Goal: Task Accomplishment & Management: Use online tool/utility

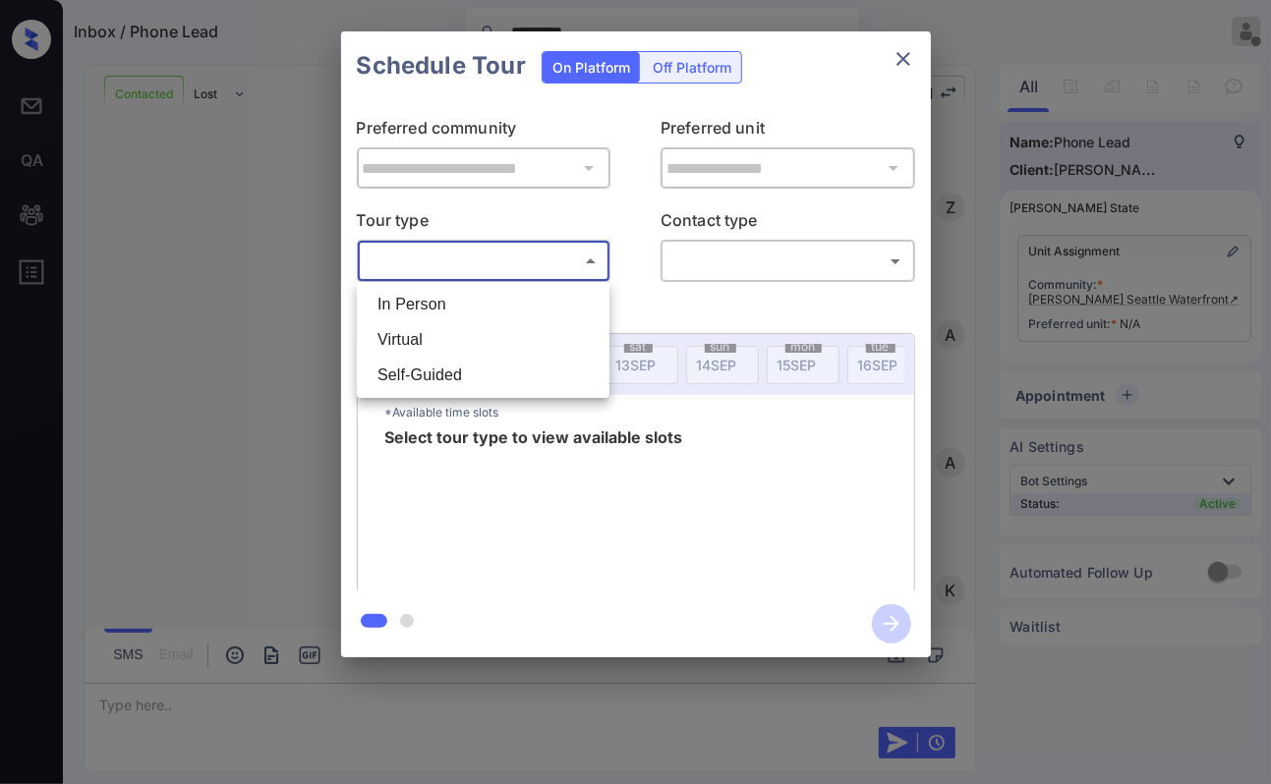
scroll to position [1469, 0]
click at [417, 304] on li "In Person" at bounding box center [483, 304] width 243 height 35
type input "********"
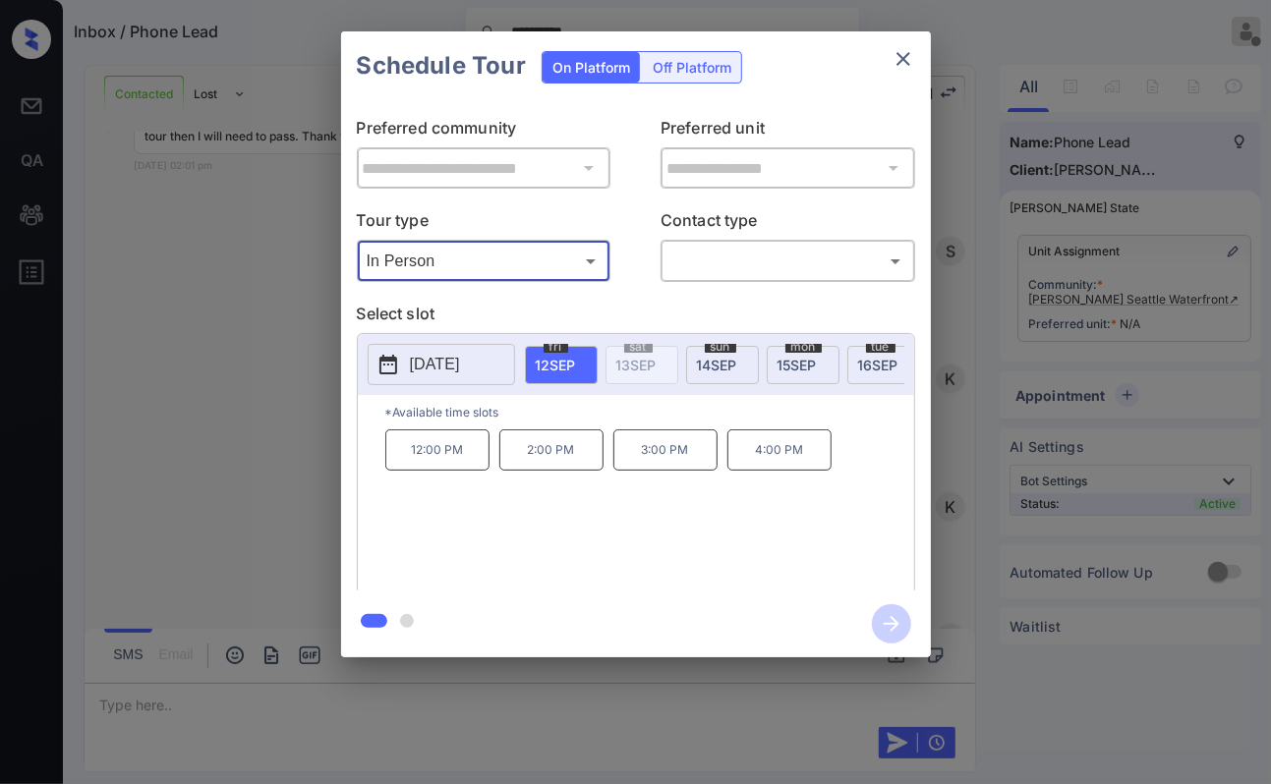
click at [892, 61] on icon "close" at bounding box center [903, 59] width 24 height 24
